Goal: Transaction & Acquisition: Purchase product/service

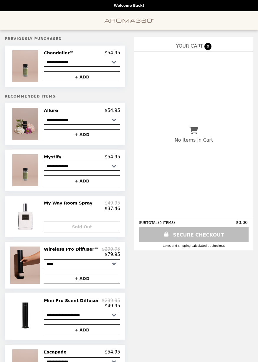
click at [27, 132] on img at bounding box center [25, 124] width 27 height 32
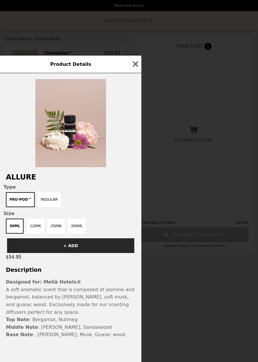
click at [137, 64] on icon "button" at bounding box center [135, 64] width 9 height 9
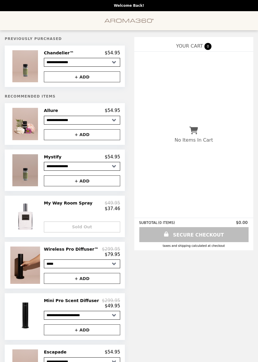
click at [25, 177] on img at bounding box center [25, 170] width 27 height 32
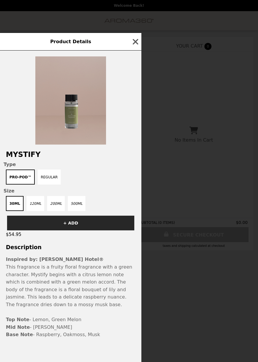
click at [79, 124] on img at bounding box center [70, 100] width 71 height 88
